Goal: Information Seeking & Learning: Find specific fact

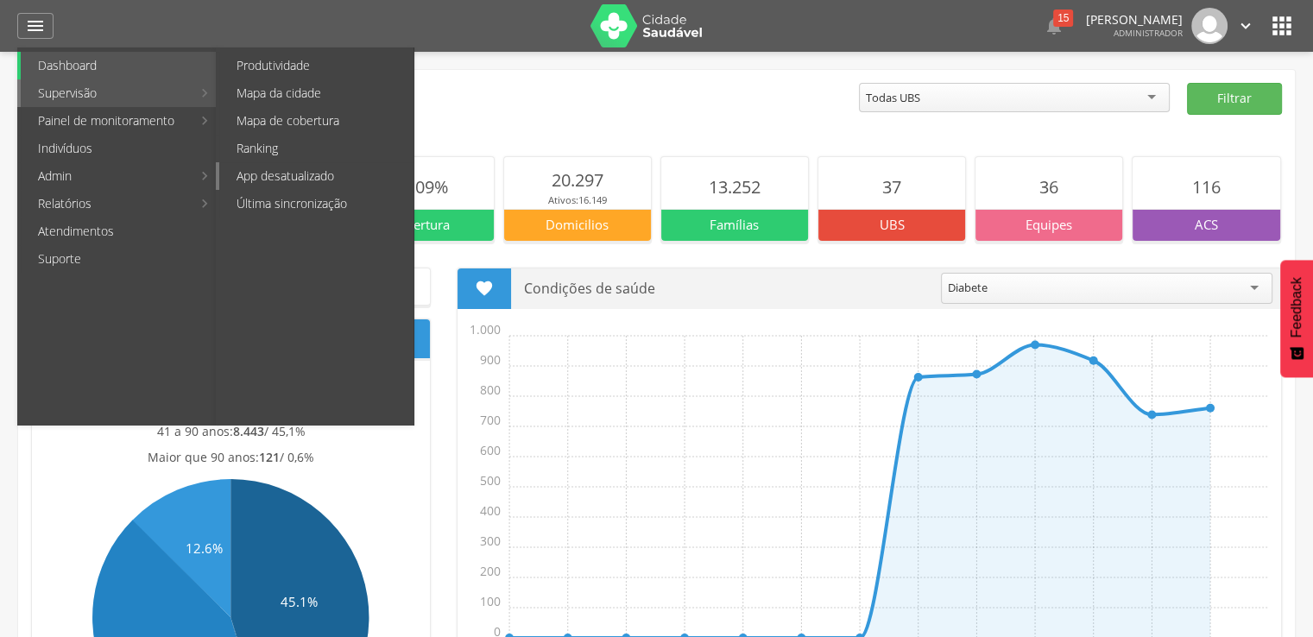
click at [263, 173] on link "App desatualizado" at bounding box center [316, 176] width 194 height 28
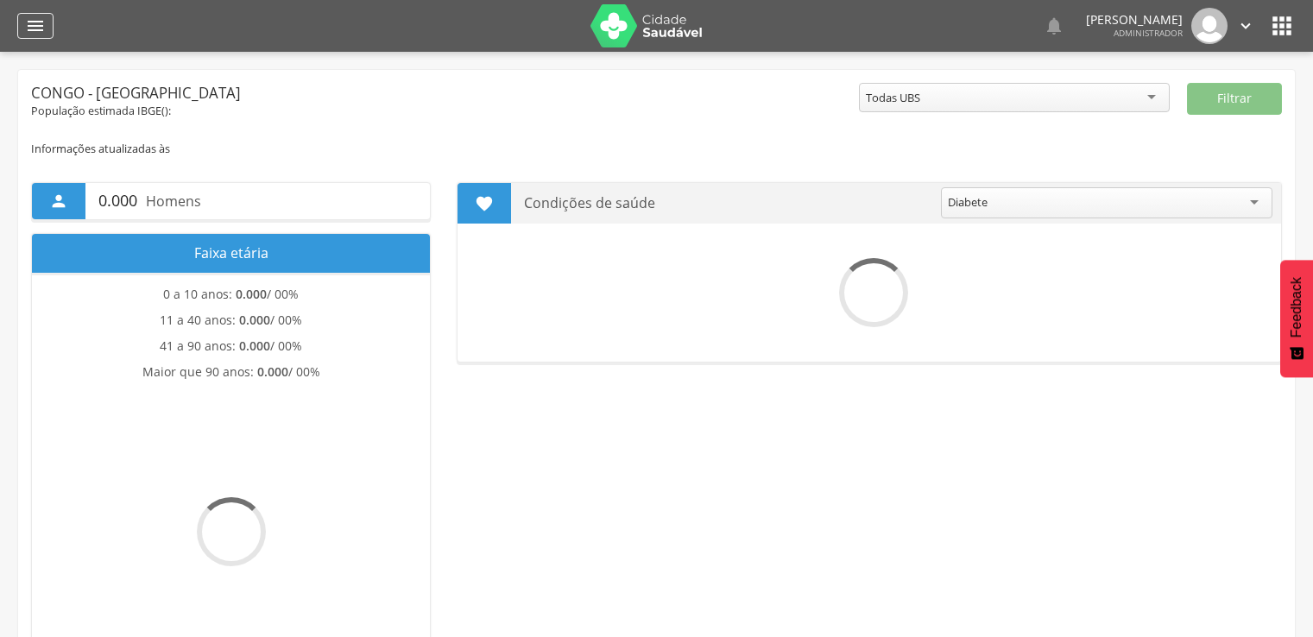
click at [29, 21] on icon "" at bounding box center [35, 26] width 21 height 21
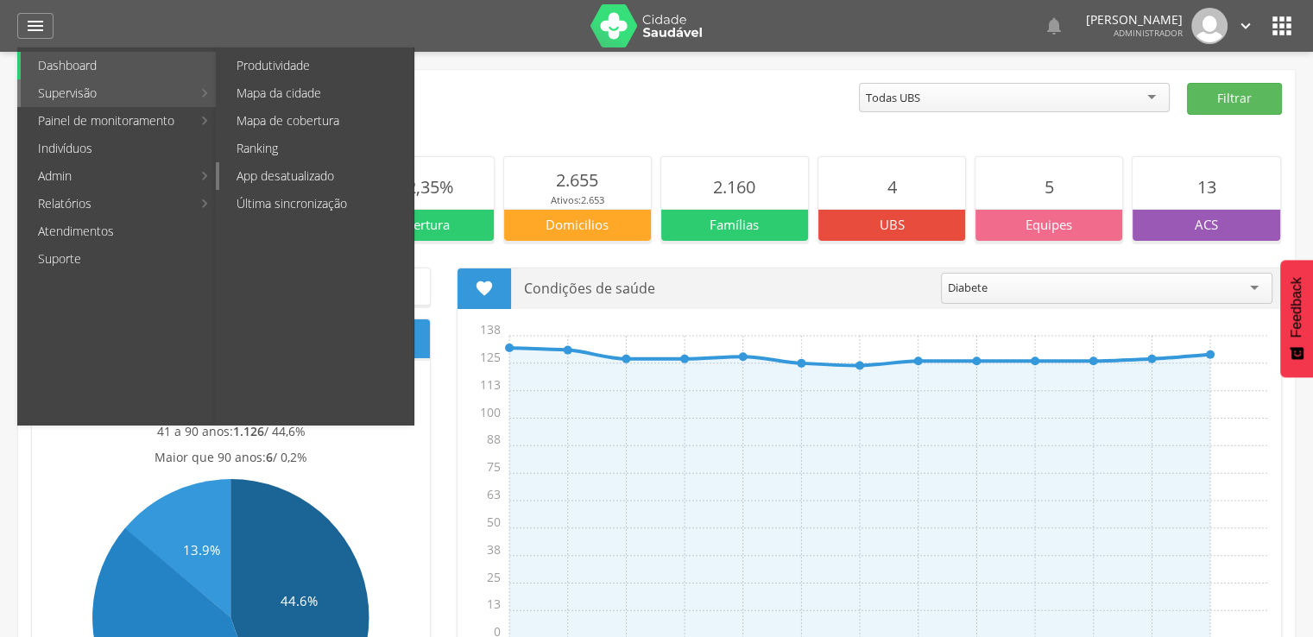
click at [318, 171] on link "App desatualizado" at bounding box center [316, 176] width 194 height 28
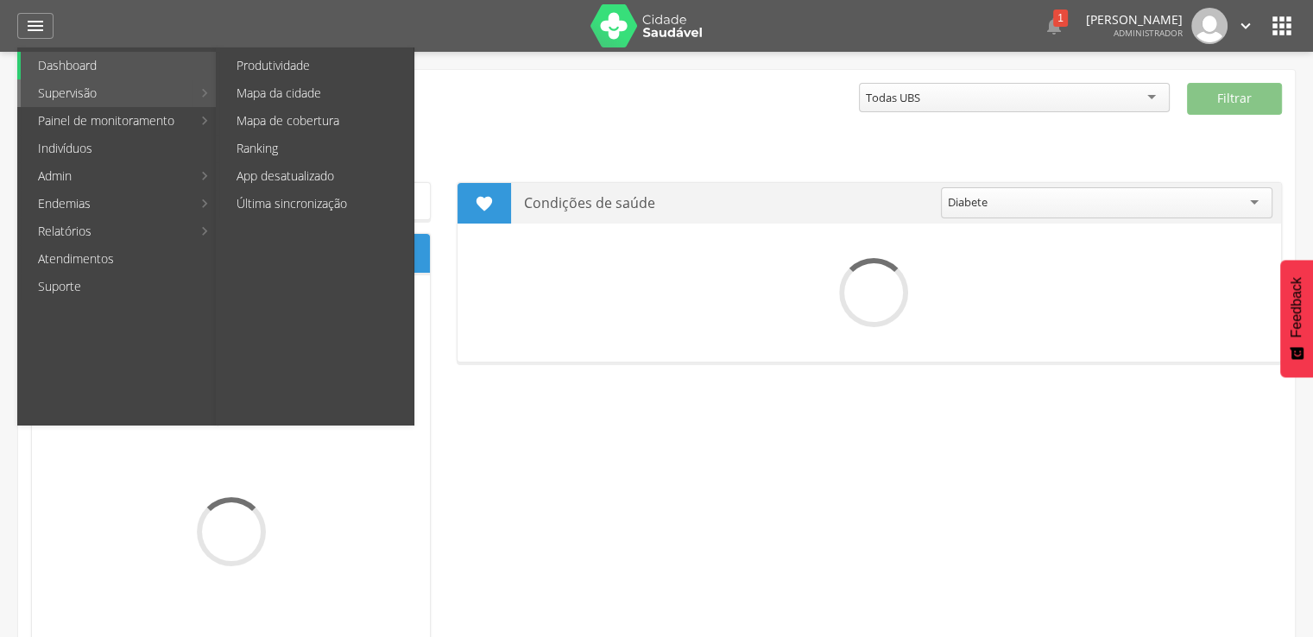
click at [95, 96] on link "Supervisão" at bounding box center [106, 93] width 171 height 28
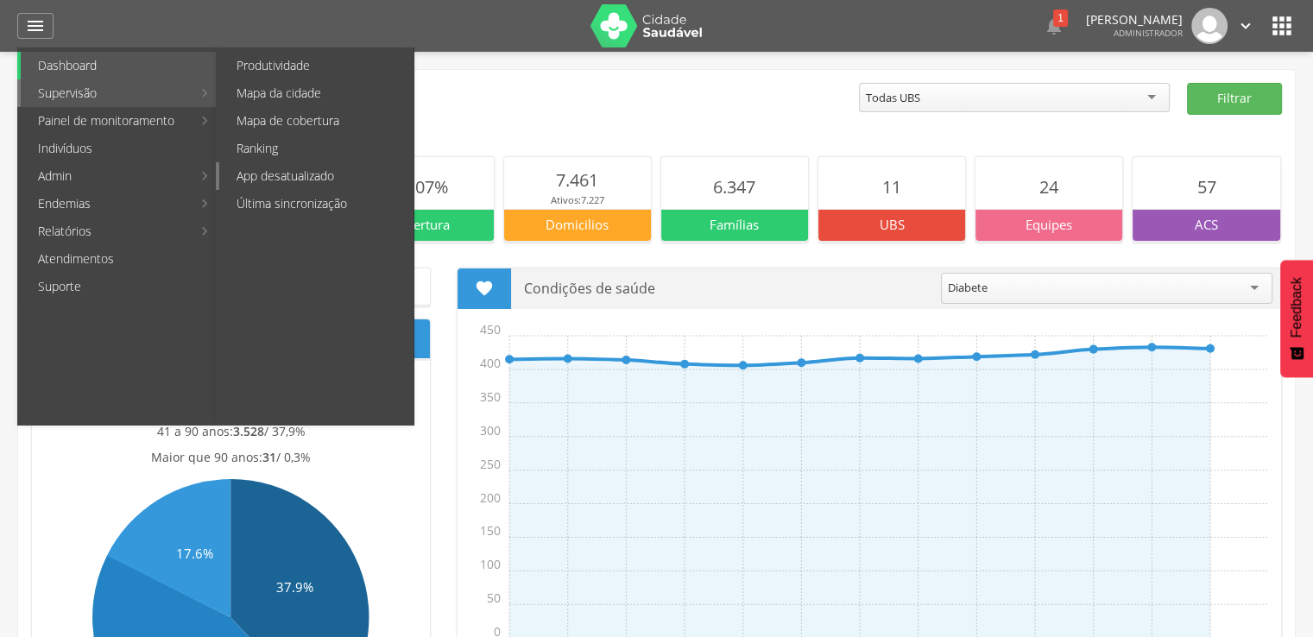
click at [327, 179] on link "App desatualizado" at bounding box center [316, 176] width 194 height 28
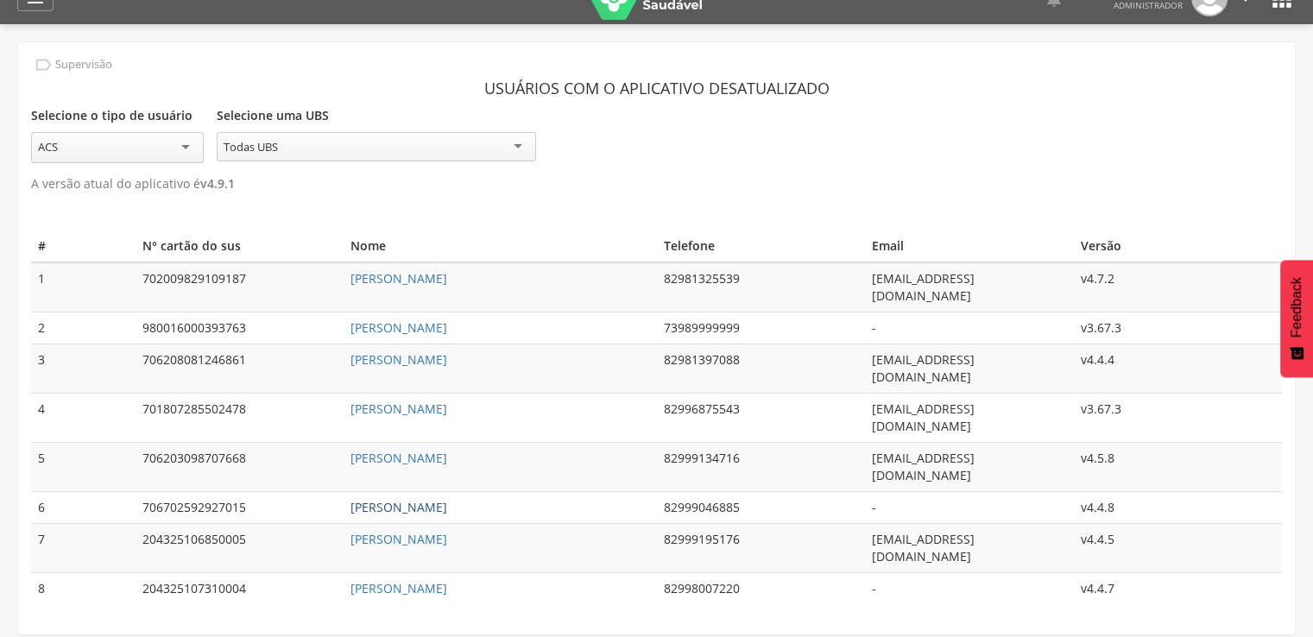
scroll to position [52, 0]
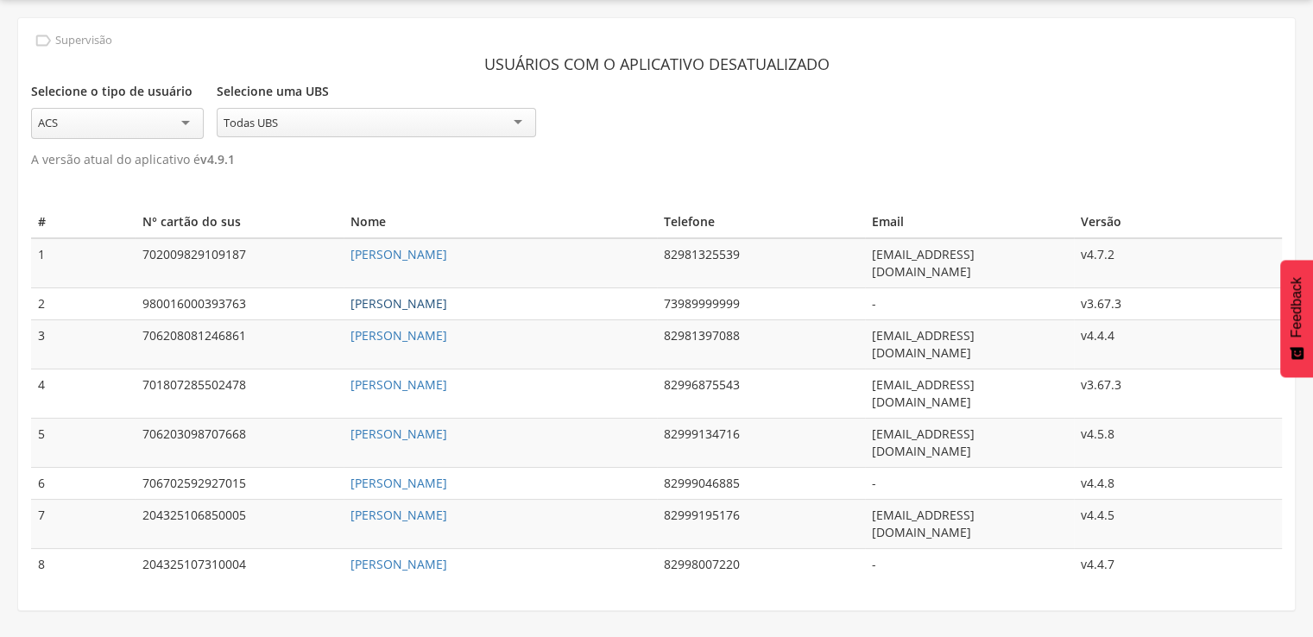
drag, startPoint x: 507, startPoint y: 280, endPoint x: 340, endPoint y: 284, distance: 167.5
click at [343, 288] on td "Antonio Jose de Araujo Freire" at bounding box center [499, 304] width 312 height 32
copy link "Antonio Jose de Araujo Freire"
drag, startPoint x: 728, startPoint y: 469, endPoint x: 622, endPoint y: 477, distance: 106.5
click at [622, 549] on tr "8 204325107310004 Reinaldo Xavier dos Santos 82998007220 - v4.4.7" at bounding box center [656, 565] width 1250 height 32
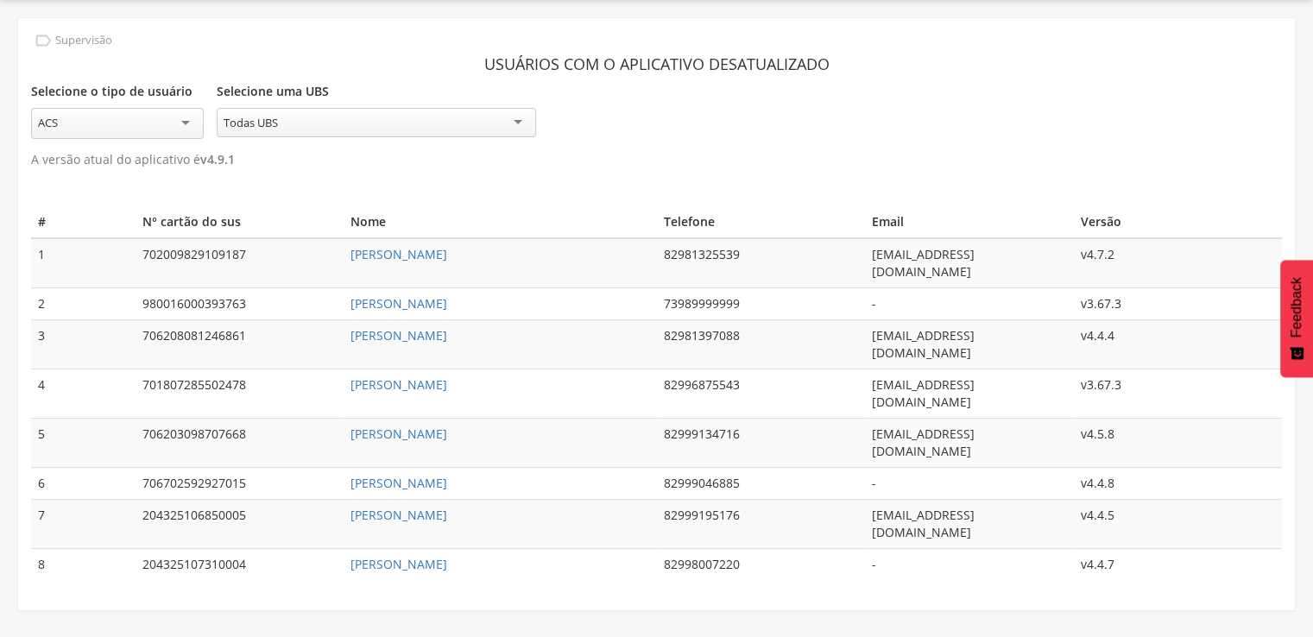
copy tr "82998007220"
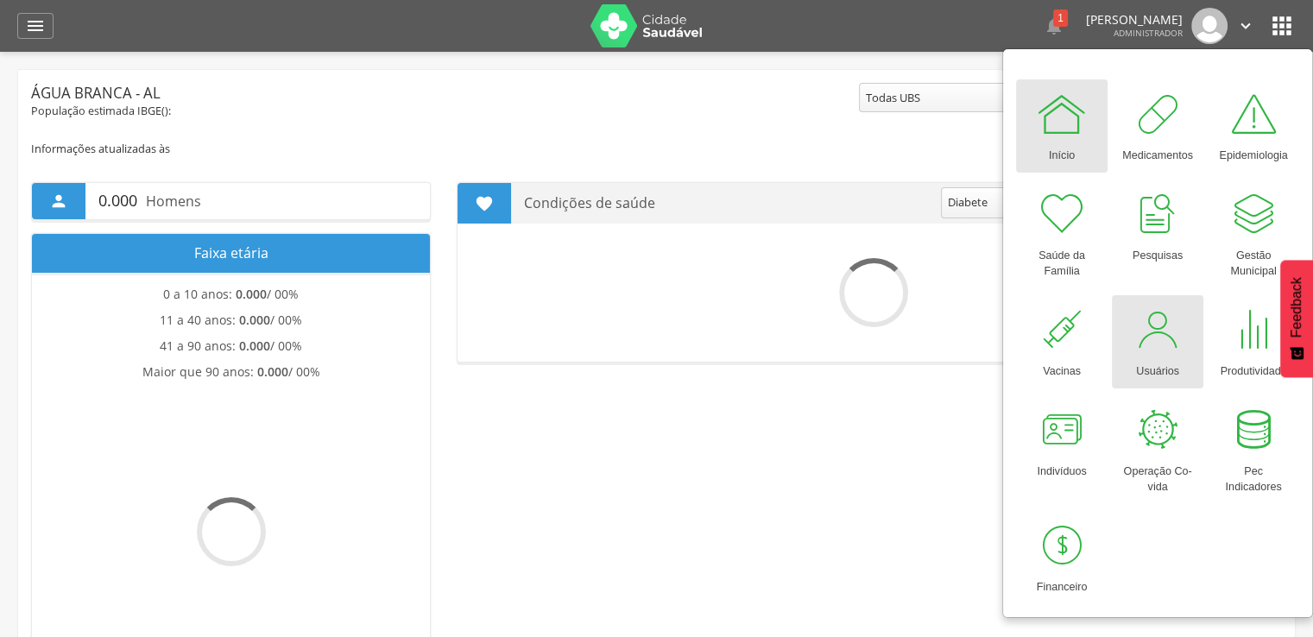
click at [1145, 331] on div at bounding box center [1157, 330] width 52 height 52
